Goal: Task Accomplishment & Management: Use online tool/utility

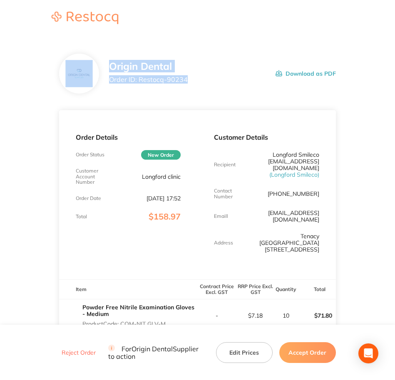
drag, startPoint x: 202, startPoint y: 79, endPoint x: 98, endPoint y: 60, distance: 105.6
click at [98, 60] on div "Origin Dental Order ID: Restocq- 90234 Download as PDF" at bounding box center [197, 74] width 276 height 40
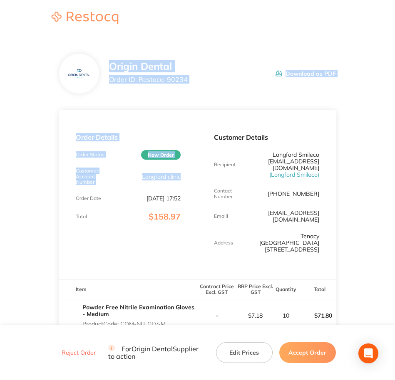
drag, startPoint x: 98, startPoint y: 60, endPoint x: 110, endPoint y: 66, distance: 13.4
click at [110, 66] on section "Origin Dental Order ID: Restocq- 90234 Download as PDF Order Details Order Stat…" at bounding box center [197, 295] width 276 height 516
copy section "Origin Dental Order ID: Restocq- 90234 Download as PDF Order Details Order Stat…"
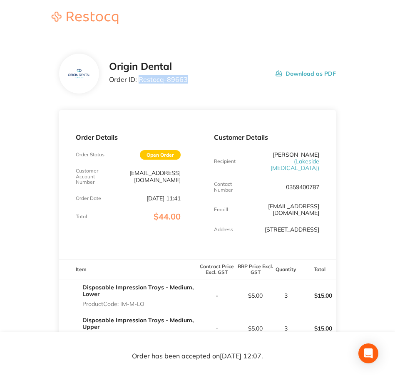
drag, startPoint x: 188, startPoint y: 82, endPoint x: 139, endPoint y: 86, distance: 49.2
click at [139, 86] on div "Origin Dental Order ID: Restocq- 89663 Download as PDF" at bounding box center [222, 74] width 226 height 26
copy p "Restocq- 89663"
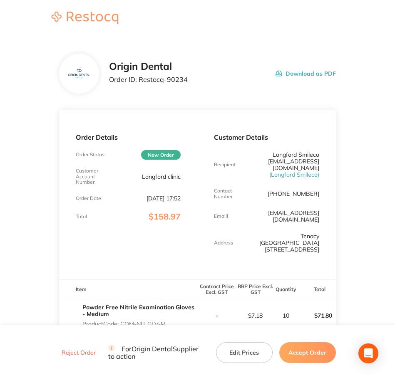
click at [182, 89] on div "Origin Dental Order ID: Restocq- 90234 Download as PDF" at bounding box center [197, 74] width 276 height 40
drag, startPoint x: 190, startPoint y: 79, endPoint x: 139, endPoint y: 79, distance: 50.3
click at [139, 79] on div "Origin Dental Order ID: Restocq- 90234 Download as PDF" at bounding box center [222, 74] width 226 height 26
copy p "Restocq- 90234"
drag, startPoint x: 142, startPoint y: 174, endPoint x: 181, endPoint y: 177, distance: 39.6
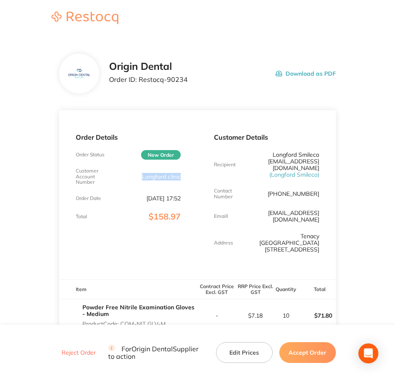
click at [181, 177] on div "Order Details Order Status New Order Customer Account Number Longford clinic Or…" at bounding box center [128, 194] width 138 height 169
copy p "Longford clinic"
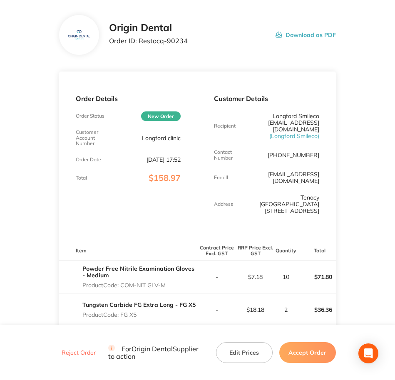
scroll to position [156, 0]
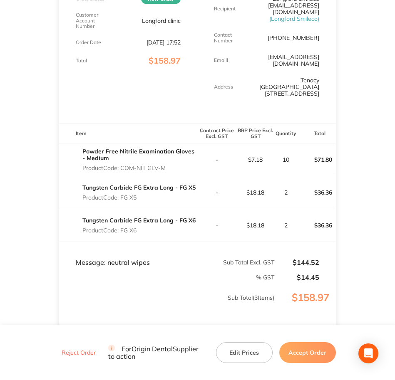
drag, startPoint x: 166, startPoint y: 163, endPoint x: 120, endPoint y: 163, distance: 46.2
click at [120, 165] on p "Product Code: COM-NIT GLV-M" at bounding box center [139, 168] width 115 height 7
copy p "COM-NIT GLV-M"
drag, startPoint x: 137, startPoint y: 190, endPoint x: 123, endPoint y: 195, distance: 15.1
click at [123, 195] on div "Tungsten Carbide FG Extra Long - FG X5 Product Code: FG X5" at bounding box center [138, 192] width 113 height 23
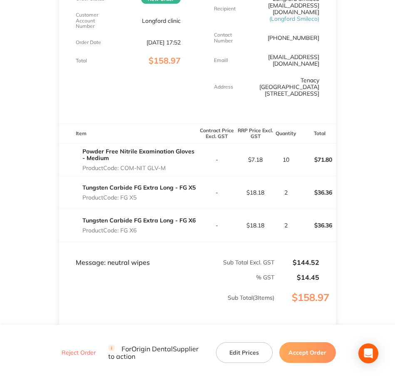
copy p "FG X5"
drag, startPoint x: 137, startPoint y: 226, endPoint x: 122, endPoint y: 227, distance: 15.0
click at [122, 227] on p "Product Code: FG X6" at bounding box center [138, 230] width 113 height 7
copy p "FG X6"
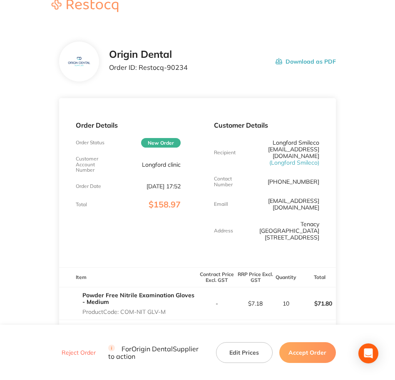
scroll to position [0, 0]
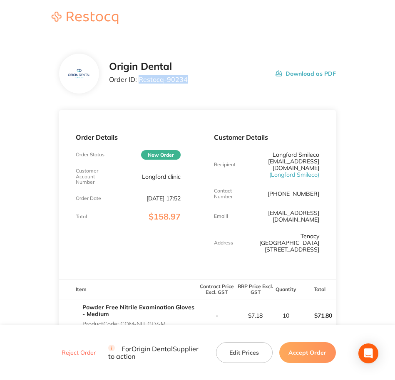
drag, startPoint x: 185, startPoint y: 81, endPoint x: 139, endPoint y: 85, distance: 46.3
click at [139, 85] on div "Origin Dental Order ID: Restocq- 90234" at bounding box center [148, 74] width 79 height 26
copy p "Restocq- 90234"
click at [297, 353] on button "Accept Order" at bounding box center [307, 352] width 57 height 21
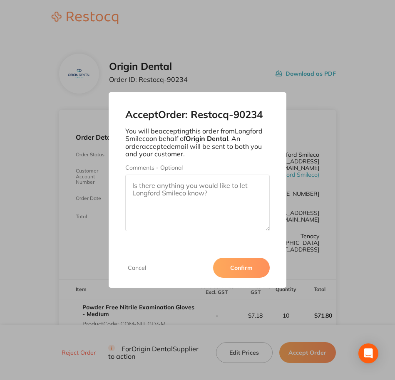
click at [149, 189] on textarea "Comments - Optional" at bounding box center [197, 203] width 144 height 57
paste textarea "SO-00000928"
type textarea "SO-00000928"
click at [233, 265] on button "Confirm" at bounding box center [241, 268] width 57 height 20
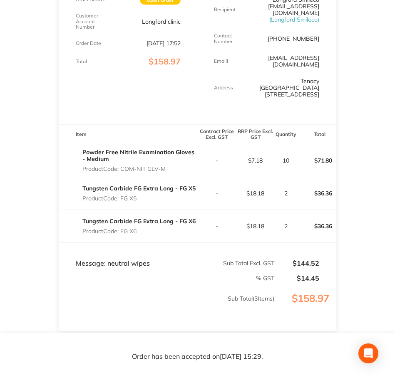
scroll to position [156, 0]
